Goal: Book appointment/travel/reservation

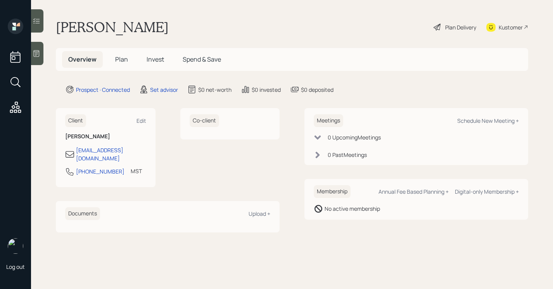
click at [39, 54] on icon at bounding box center [37, 53] width 6 height 7
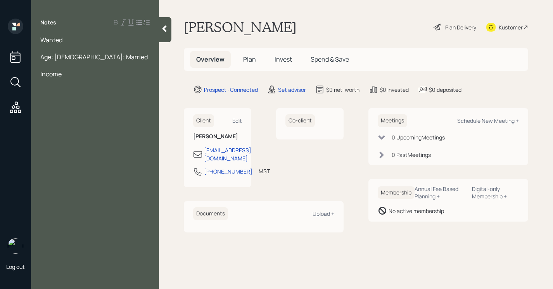
click at [100, 58] on div "Age: [DEMOGRAPHIC_DATA]; Married" at bounding box center [94, 57] width 109 height 9
click at [70, 78] on div "Income" at bounding box center [94, 82] width 109 height 9
click at [112, 54] on span "Age: [DEMOGRAPHIC_DATA]; Married; Maintence" at bounding box center [95, 61] width 110 height 17
click at [112, 57] on span "Age: [DEMOGRAPHIC_DATA]; Married; Maintence" at bounding box center [95, 61] width 110 height 17
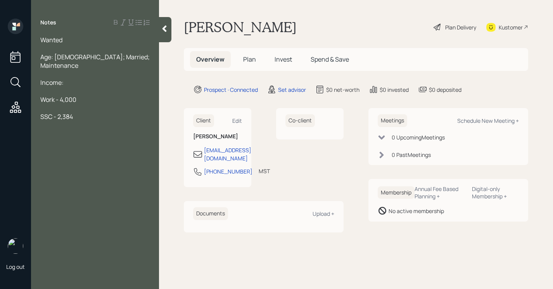
click at [72, 39] on div "Wanted" at bounding box center [94, 40] width 109 height 9
click at [82, 95] on div "Work - 4,000" at bounding box center [94, 99] width 109 height 9
click at [85, 104] on div at bounding box center [94, 108] width 109 height 9
click at [86, 41] on div "Wanted" at bounding box center [94, 40] width 109 height 9
click at [69, 95] on span "Work - 4,000" at bounding box center [58, 99] width 36 height 9
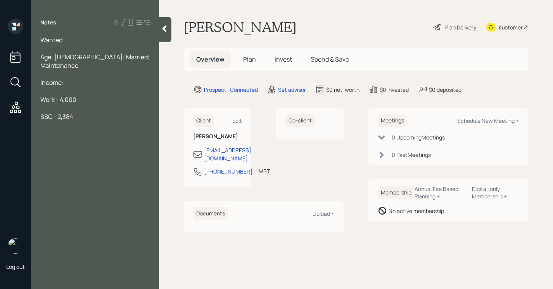
click at [81, 95] on div "Work - 4,000" at bounding box center [94, 99] width 109 height 9
click at [89, 129] on div at bounding box center [94, 133] width 109 height 9
click at [87, 104] on div at bounding box center [94, 108] width 109 height 9
click at [87, 112] on div "SSC - 2,384" at bounding box center [94, 116] width 109 height 9
click at [80, 121] on div at bounding box center [94, 125] width 109 height 9
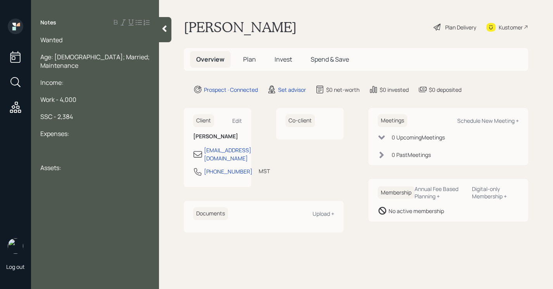
click at [57, 147] on div at bounding box center [94, 151] width 109 height 9
click at [53, 172] on div at bounding box center [94, 176] width 109 height 9
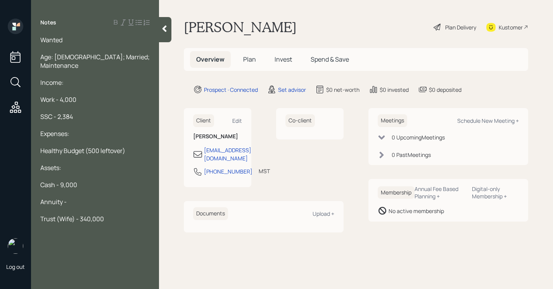
click at [79, 198] on div "Annuity -" at bounding box center [94, 202] width 109 height 9
click at [104, 215] on div "Trust (Wife) - 340,000" at bounding box center [94, 219] width 109 height 9
click at [74, 232] on div "401(k) -" at bounding box center [94, 236] width 109 height 9
click at [88, 249] on div "[PERSON_NAME] -" at bounding box center [94, 253] width 109 height 9
click at [68, 47] on div at bounding box center [94, 48] width 109 height 9
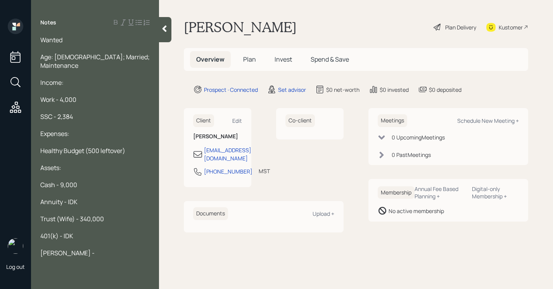
click at [68, 43] on div "Wanted" at bounding box center [94, 40] width 109 height 9
click at [167, 37] on div at bounding box center [165, 29] width 12 height 25
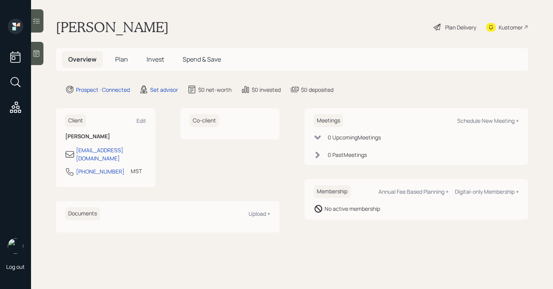
click at [36, 52] on icon at bounding box center [37, 53] width 6 height 7
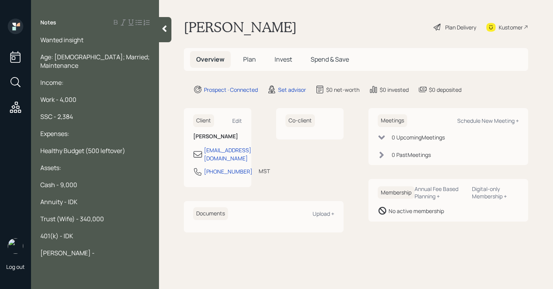
click at [47, 43] on span "Wanted insight" at bounding box center [61, 40] width 43 height 9
click at [42, 42] on span "Wanted insight" at bounding box center [61, 40] width 43 height 9
click at [109, 43] on div "Goal: Wanted insight" at bounding box center [94, 40] width 109 height 9
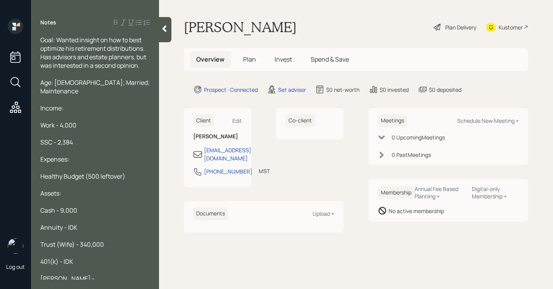
click at [143, 65] on div "Goal: Wanted insight on how to best optimize his retirement distributions. Has …" at bounding box center [94, 53] width 109 height 34
click at [164, 32] on icon at bounding box center [164, 29] width 8 height 8
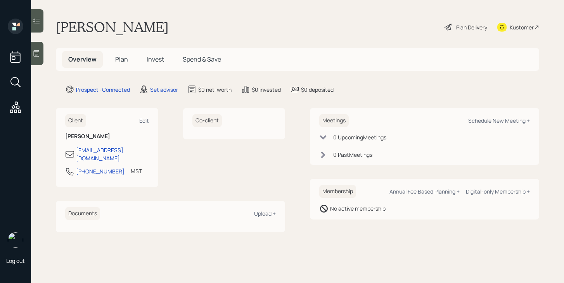
click at [43, 57] on main "Randy Bennett Plan Delivery Kustomer Overview Plan Invest Spend & Save Prospect…" at bounding box center [297, 141] width 533 height 283
click at [39, 55] on icon at bounding box center [37, 54] width 8 height 8
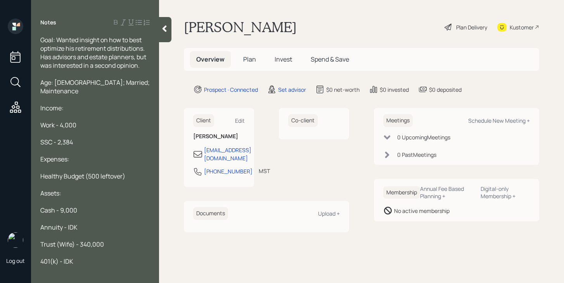
click at [162, 33] on div at bounding box center [165, 29] width 12 height 25
click at [184, 33] on div "Randy Bennett Plan Delivery Kustomer" at bounding box center [361, 27] width 355 height 17
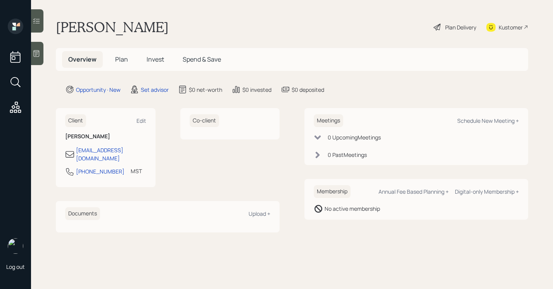
click at [497, 112] on div "Meetings Schedule New Meeting + 0 Upcoming Meeting s 0 Past Meeting s" at bounding box center [416, 136] width 224 height 57
click at [496, 119] on div "Schedule New Meeting +" at bounding box center [488, 120] width 62 height 7
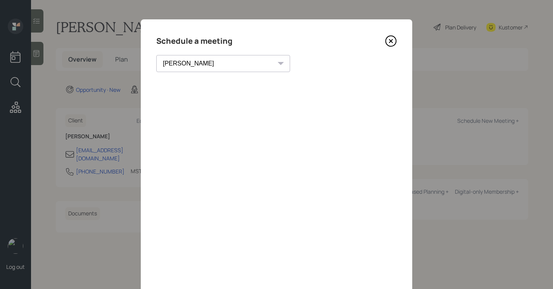
click at [188, 68] on select "Theresa Spinello Matthew Burke Xavier Ross Eitan Bar-David Ian Yamey Trevor Nel…" at bounding box center [223, 63] width 134 height 17
click at [156, 55] on select "Theresa Spinello Matthew Burke Xavier Ross Eitan Bar-David Ian Yamey Trevor Nel…" at bounding box center [223, 63] width 134 height 17
click at [188, 68] on select "Theresa Spinello Matthew Burke Xavier Ross Eitan Bar-David Ian Yamey Trevor Nel…" at bounding box center [223, 63] width 134 height 17
select select "205a2f49-d305-4782-8e90-e36bafbe5565"
click at [156, 55] on select "Theresa Spinello Matthew Burke Xavier Ross Eitan Bar-David Ian Yamey Trevor Nel…" at bounding box center [223, 63] width 134 height 17
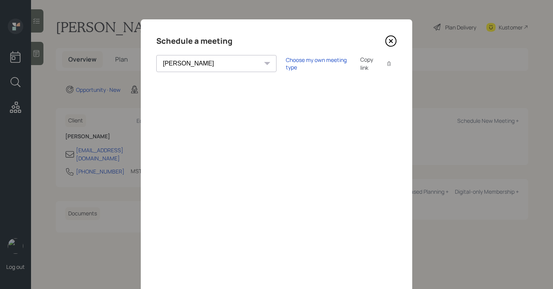
scroll to position [60, 0]
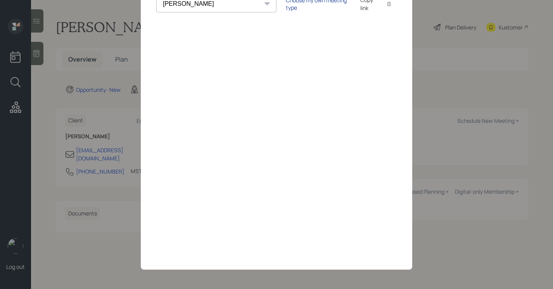
click at [286, 1] on div "Choose my own meeting type" at bounding box center [318, 4] width 65 height 15
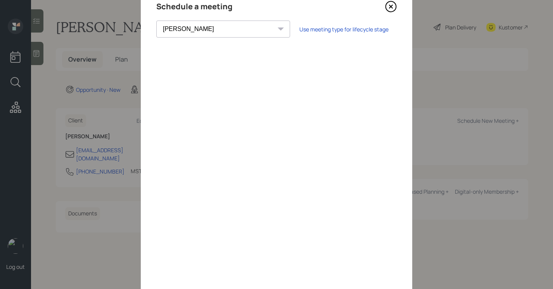
click at [391, 10] on icon at bounding box center [391, 7] width 12 height 12
